Goal: Task Accomplishment & Management: Use online tool/utility

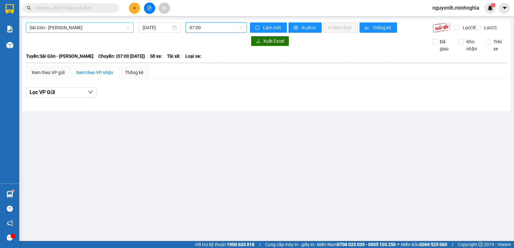
click at [86, 25] on span "Sài Gòn - [PERSON_NAME]" at bounding box center [80, 28] width 100 height 10
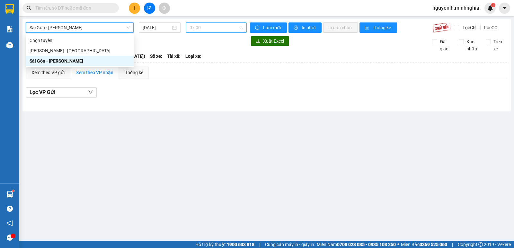
click at [206, 26] on span "07:00" at bounding box center [216, 28] width 53 height 10
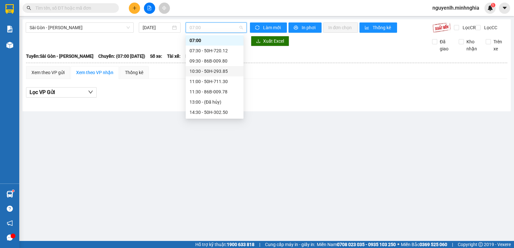
click at [209, 72] on div "10:30 - 50H-293.85" at bounding box center [215, 71] width 50 height 7
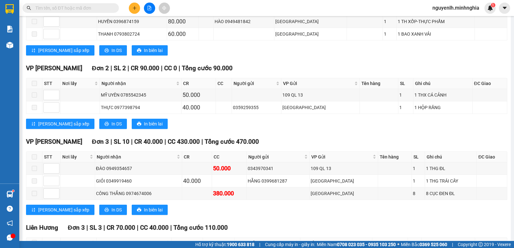
scroll to position [282, 0]
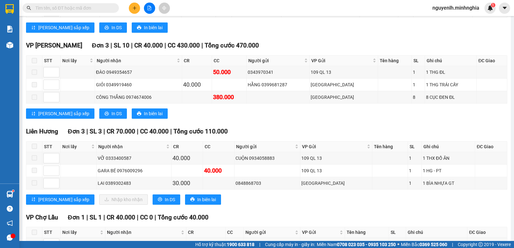
click at [73, 6] on input "text" at bounding box center [73, 7] width 76 height 7
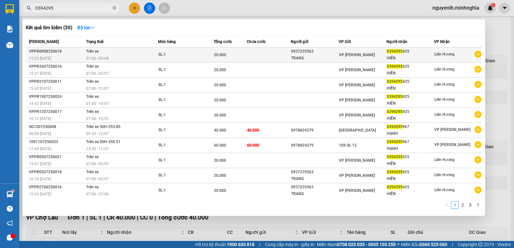
type input "0394295"
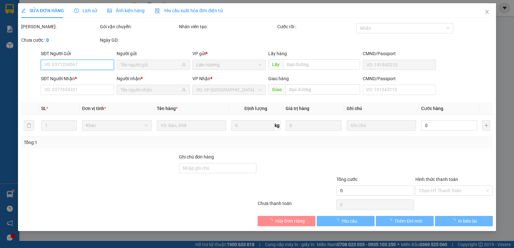
type input "0937235563"
type input "TRANG"
type input "0394295425"
type input "HIỀN"
type input "20.000"
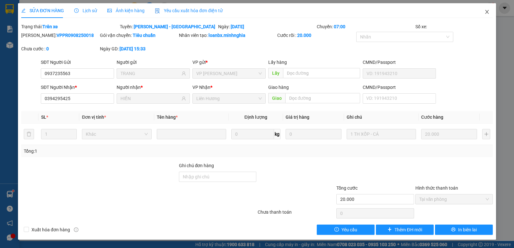
click at [487, 12] on icon "close" at bounding box center [487, 12] width 4 height 4
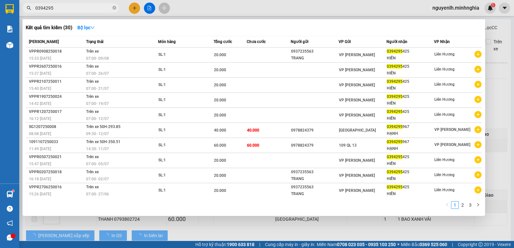
click at [59, 7] on input "0394295" at bounding box center [73, 7] width 76 height 7
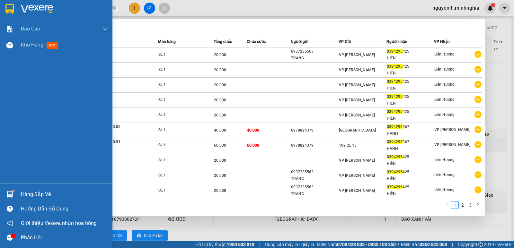
drag, startPoint x: 59, startPoint y: 7, endPoint x: 16, endPoint y: 9, distance: 43.1
click at [16, 9] on section "Kết quả tìm kiếm ( 30 ) Bộ lọc Mã ĐH Trạng thái Món hàng Tổng cước Chưa cước Ng…" at bounding box center [257, 124] width 514 height 248
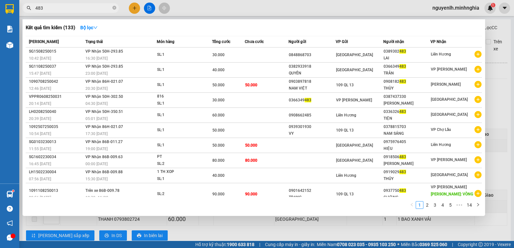
click at [82, 9] on input "483" at bounding box center [73, 7] width 76 height 7
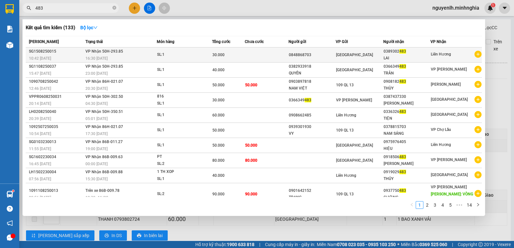
type input "483"
click at [363, 59] on td "[GEOGRAPHIC_DATA]" at bounding box center [359, 55] width 47 height 15
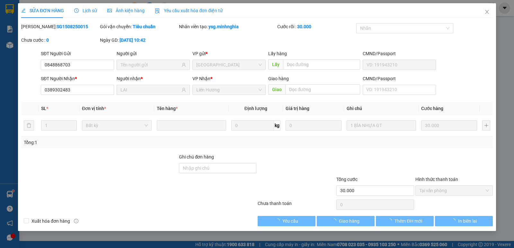
type input "0848868703"
type input "0389302483"
type input "LAI"
type input "30.000"
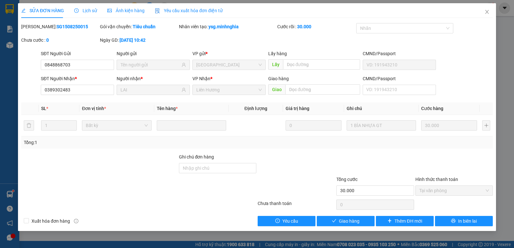
click at [397, 162] on div at bounding box center [375, 165] width 79 height 22
click at [486, 13] on icon "close" at bounding box center [486, 11] width 5 height 5
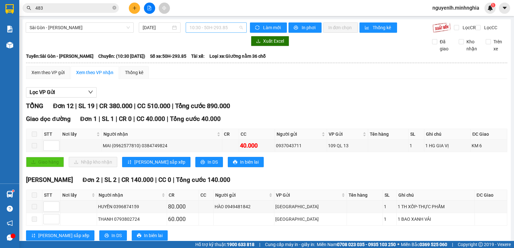
click at [217, 27] on span "10:30 - 50H-293.85" at bounding box center [216, 28] width 53 height 10
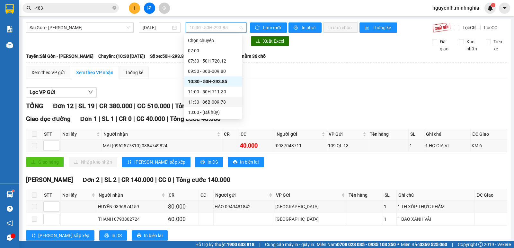
click at [225, 102] on div "11:30 - 86B-009.78" at bounding box center [213, 102] width 50 height 7
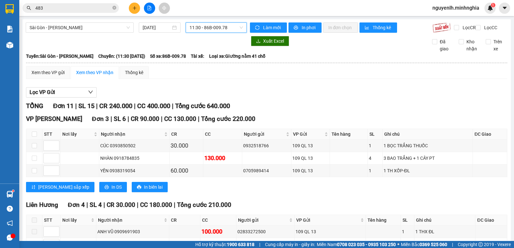
click at [224, 29] on span "11:30 - 86B-009.78" at bounding box center [216, 28] width 53 height 10
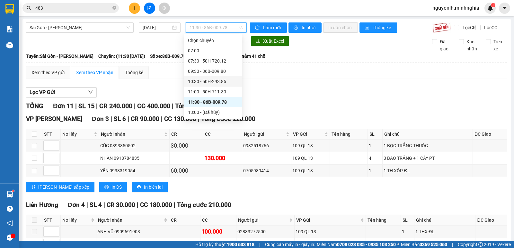
click at [227, 81] on div "10:30 - 50H-293.85" at bounding box center [213, 81] width 50 height 7
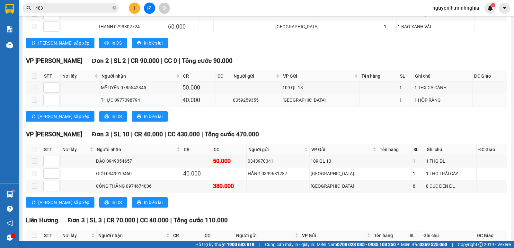
scroll to position [257, 0]
